Goal: Obtain resource: Download file/media

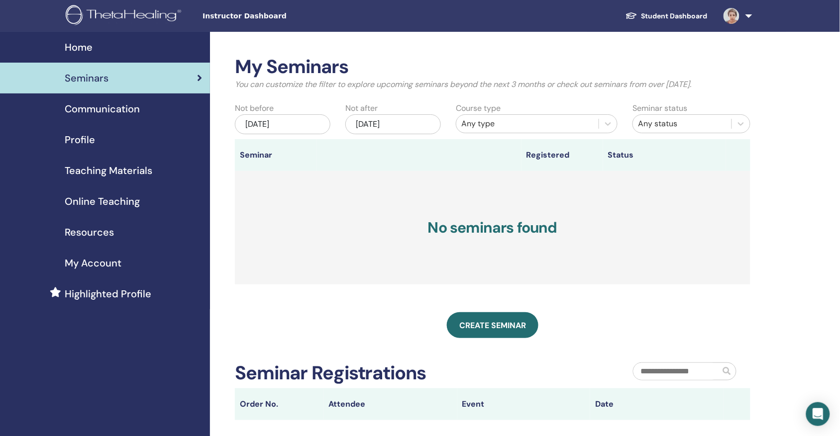
click at [83, 44] on span "Home" at bounding box center [79, 47] width 28 height 15
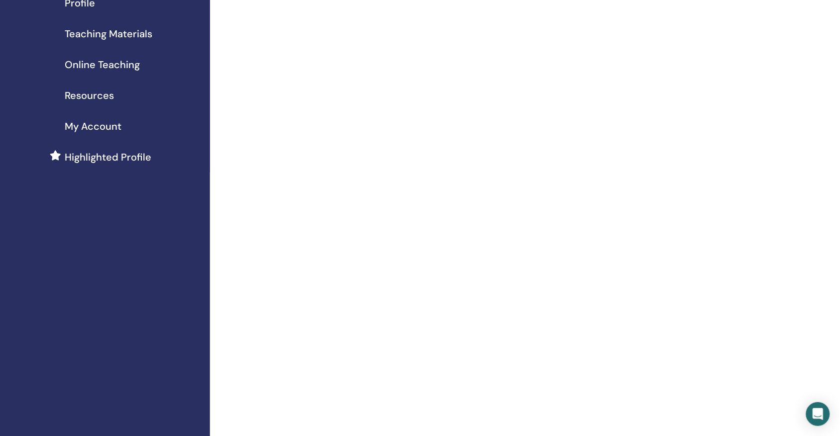
scroll to position [45, 0]
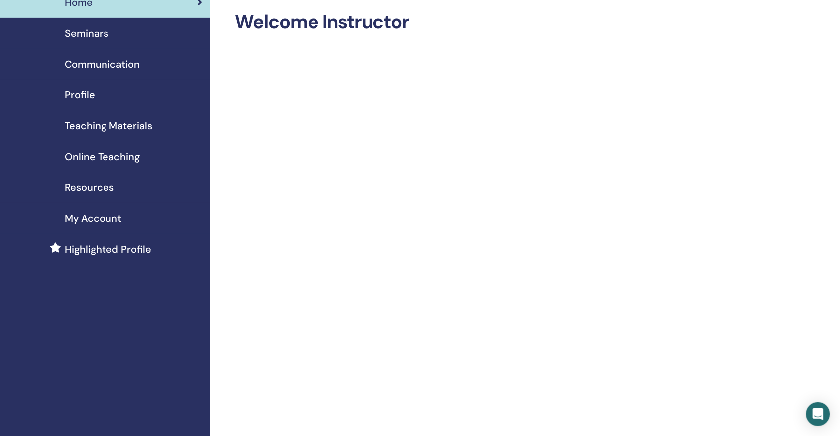
click at [107, 125] on span "Teaching Materials" at bounding box center [109, 125] width 88 height 15
click at [107, 124] on span "Teaching Materials" at bounding box center [109, 125] width 88 height 15
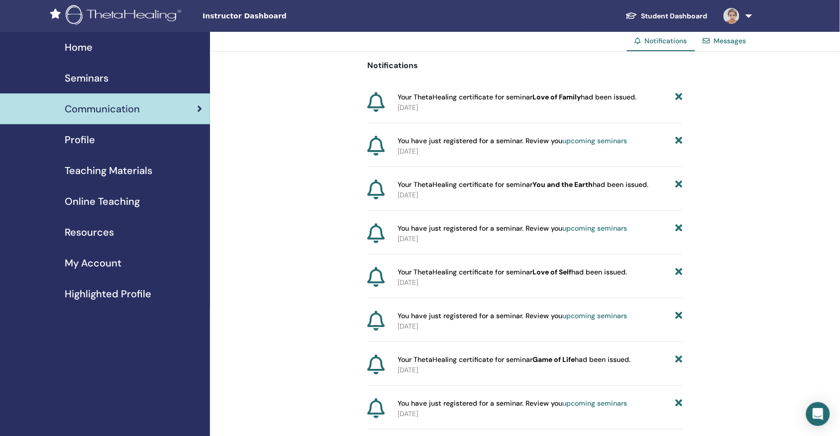
click at [99, 172] on span "Teaching Materials" at bounding box center [109, 170] width 88 height 15
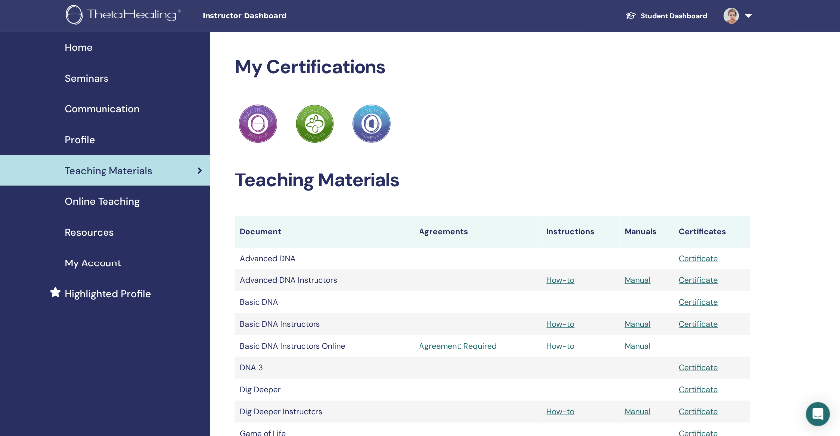
click at [452, 350] on link "Agreement: Required" at bounding box center [478, 346] width 118 height 12
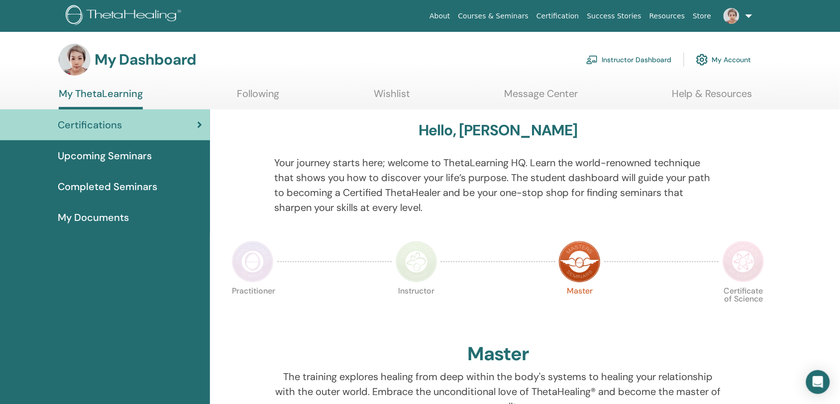
click at [113, 215] on span "My Documents" at bounding box center [93, 217] width 71 height 15
click at [115, 215] on span "My Documents" at bounding box center [93, 217] width 71 height 15
click at [98, 182] on span "Completed Seminars" at bounding box center [108, 186] width 100 height 15
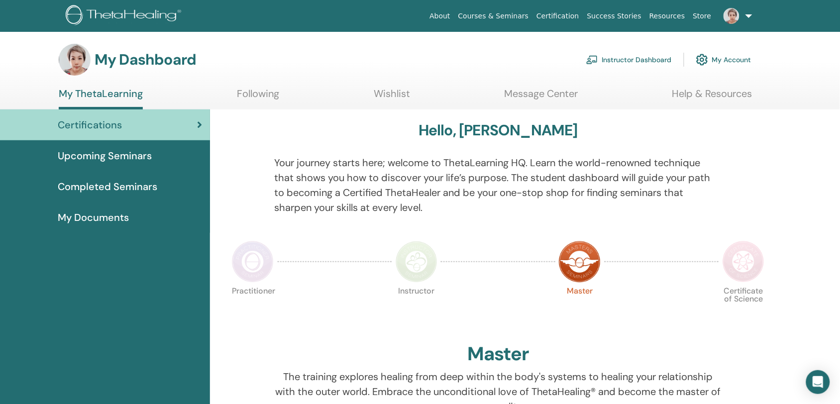
click at [98, 182] on span "Completed Seminars" at bounding box center [108, 186] width 100 height 15
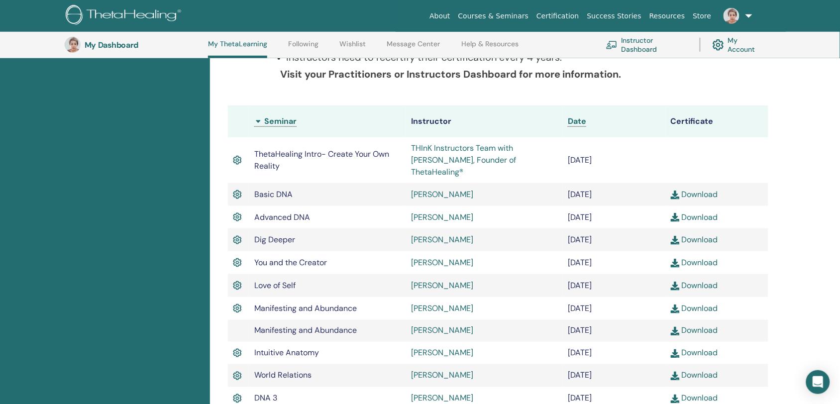
scroll to position [233, 0]
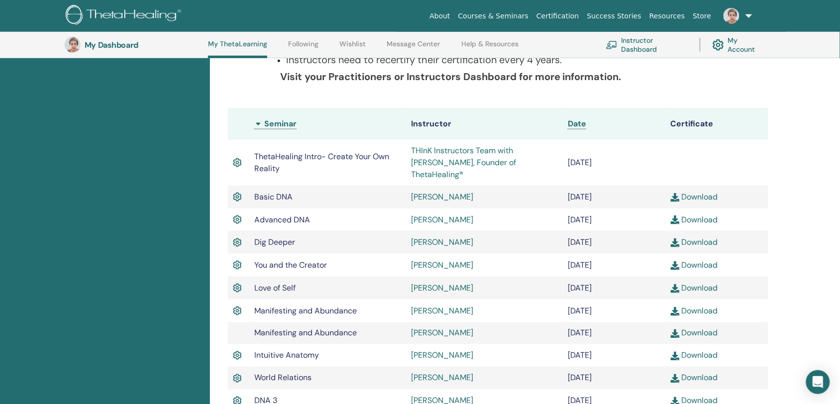
drag, startPoint x: 836, startPoint y: 127, endPoint x: 842, endPoint y: 134, distance: 9.2
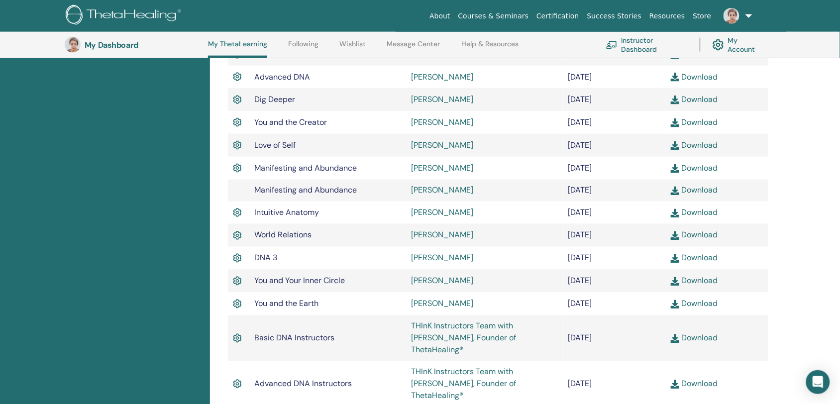
scroll to position [377, 0]
